Goal: Find specific page/section: Find specific page/section

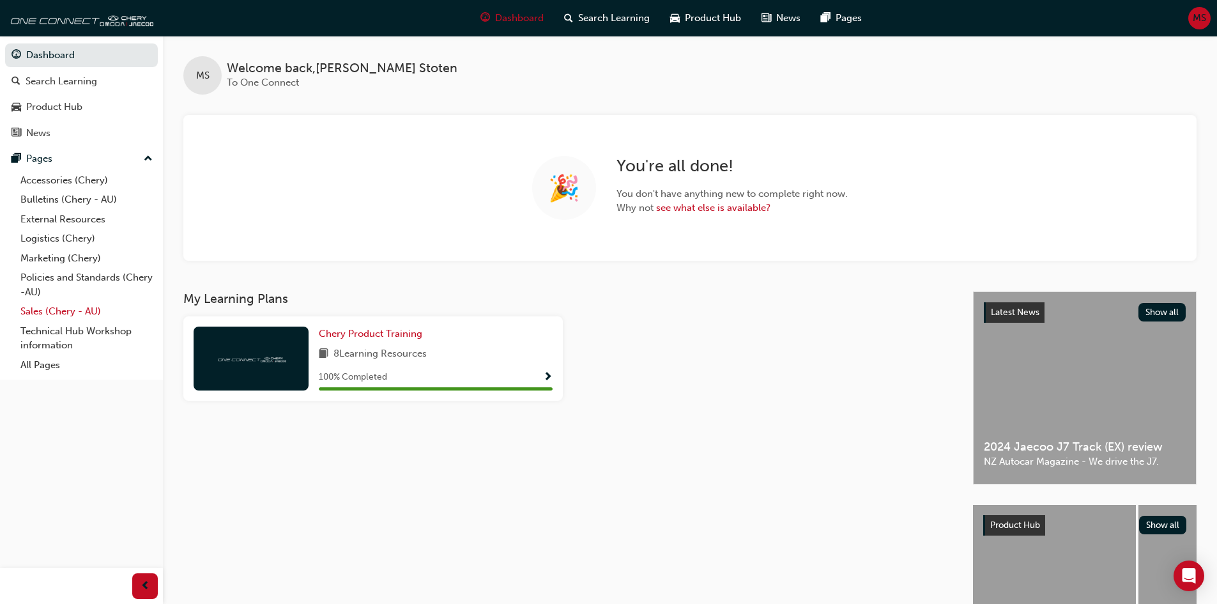
click at [49, 310] on link "Sales (Chery - AU)" at bounding box center [86, 312] width 142 height 20
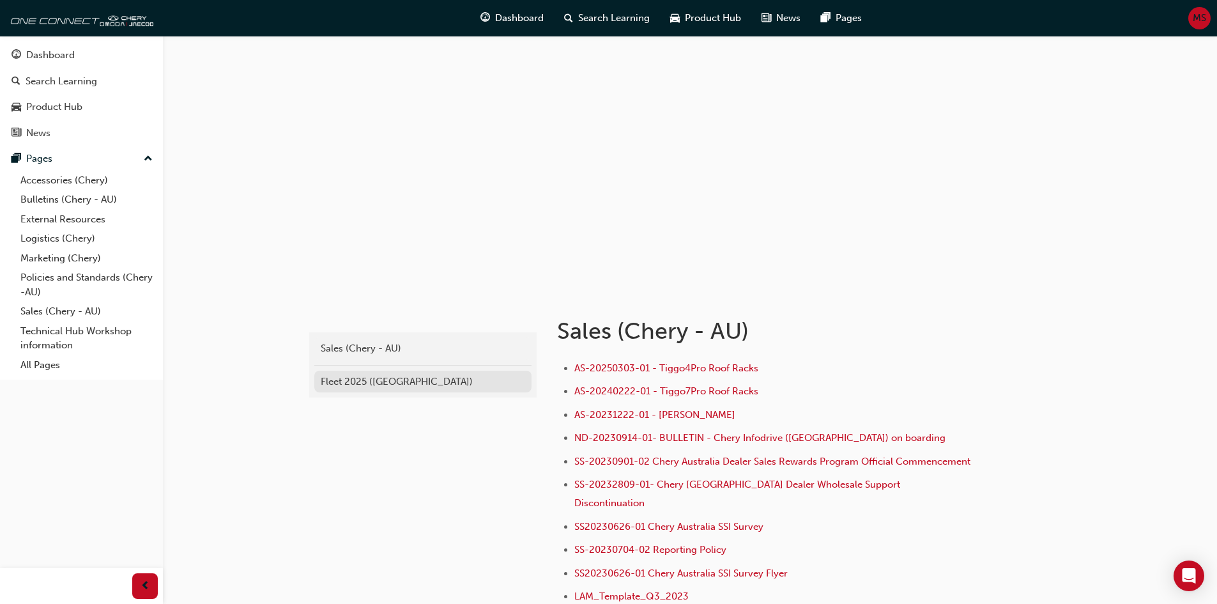
click at [362, 382] on div "Fleet 2025 ([GEOGRAPHIC_DATA])" at bounding box center [423, 381] width 204 height 15
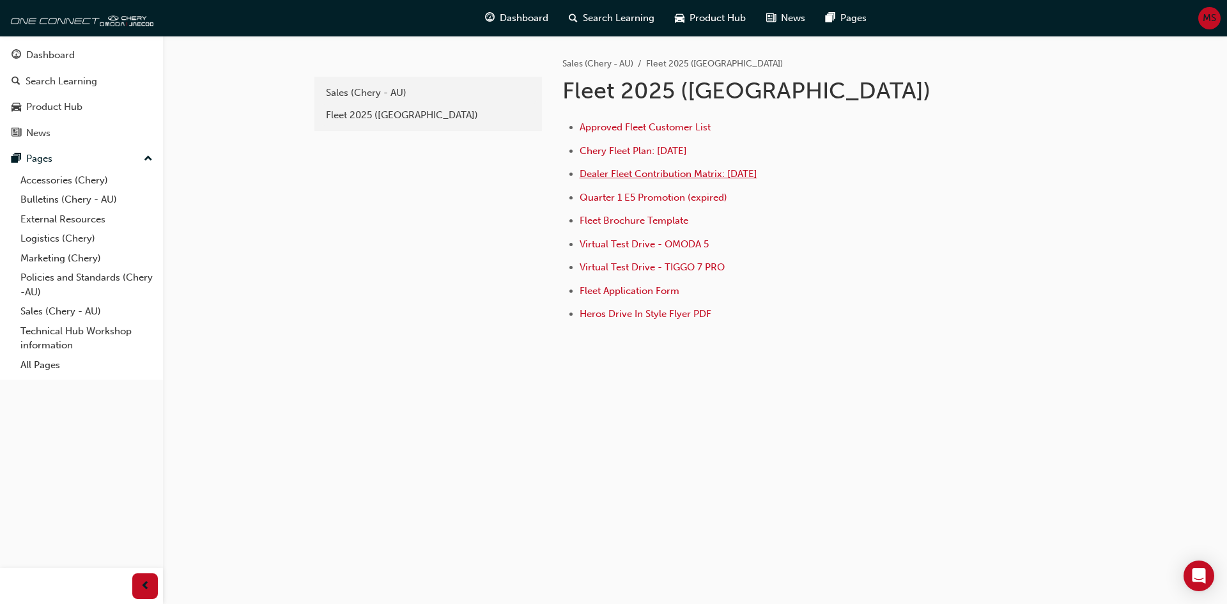
click at [640, 172] on span "Dealer Fleet Contribution Matrix: [DATE]" at bounding box center [668, 173] width 178 height 11
